Goal: Task Accomplishment & Management: Manage account settings

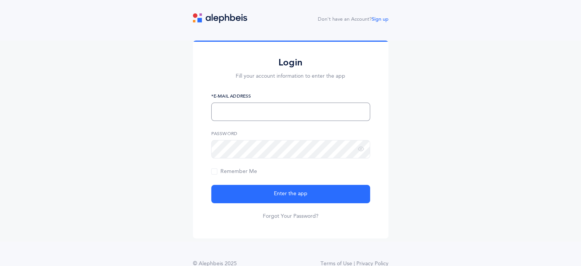
click at [275, 116] on input "text" at bounding box center [290, 111] width 159 height 18
click at [361, 149] on icon at bounding box center [361, 149] width 6 height 7
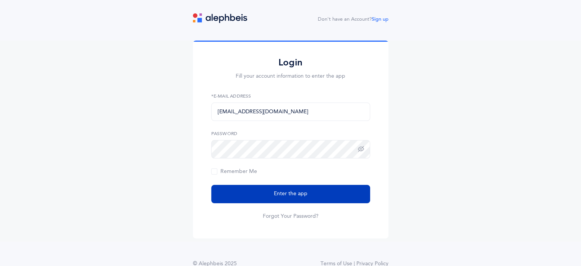
click at [279, 196] on span "Enter the app" at bounding box center [291, 194] width 34 height 8
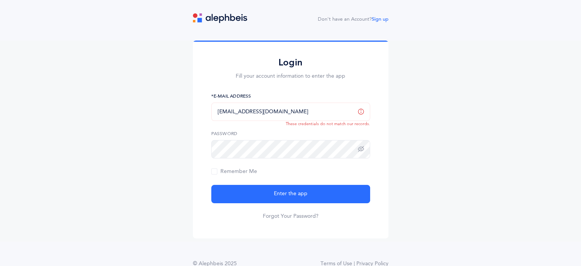
click at [271, 116] on input "[EMAIL_ADDRESS][DOMAIN_NAME]" at bounding box center [290, 111] width 159 height 18
click at [220, 112] on input "[EMAIL_ADDRESS][DOMAIN_NAME]" at bounding box center [290, 111] width 159 height 18
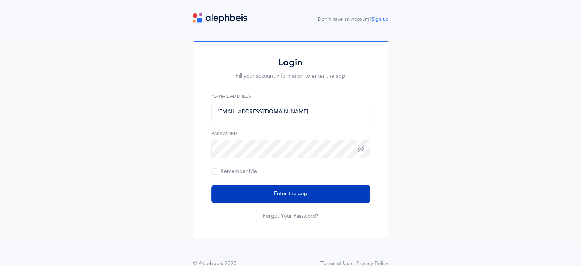
click at [289, 193] on span "Enter the app" at bounding box center [291, 194] width 34 height 8
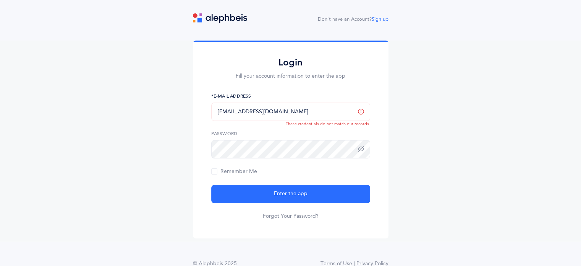
click at [271, 110] on input "[EMAIL_ADDRESS][DOMAIN_NAME]" at bounding box center [290, 111] width 159 height 18
type input "Ahuavnoy"
click at [211, 185] on button "Enter the app" at bounding box center [290, 194] width 159 height 18
